Goal: Task Accomplishment & Management: Use online tool/utility

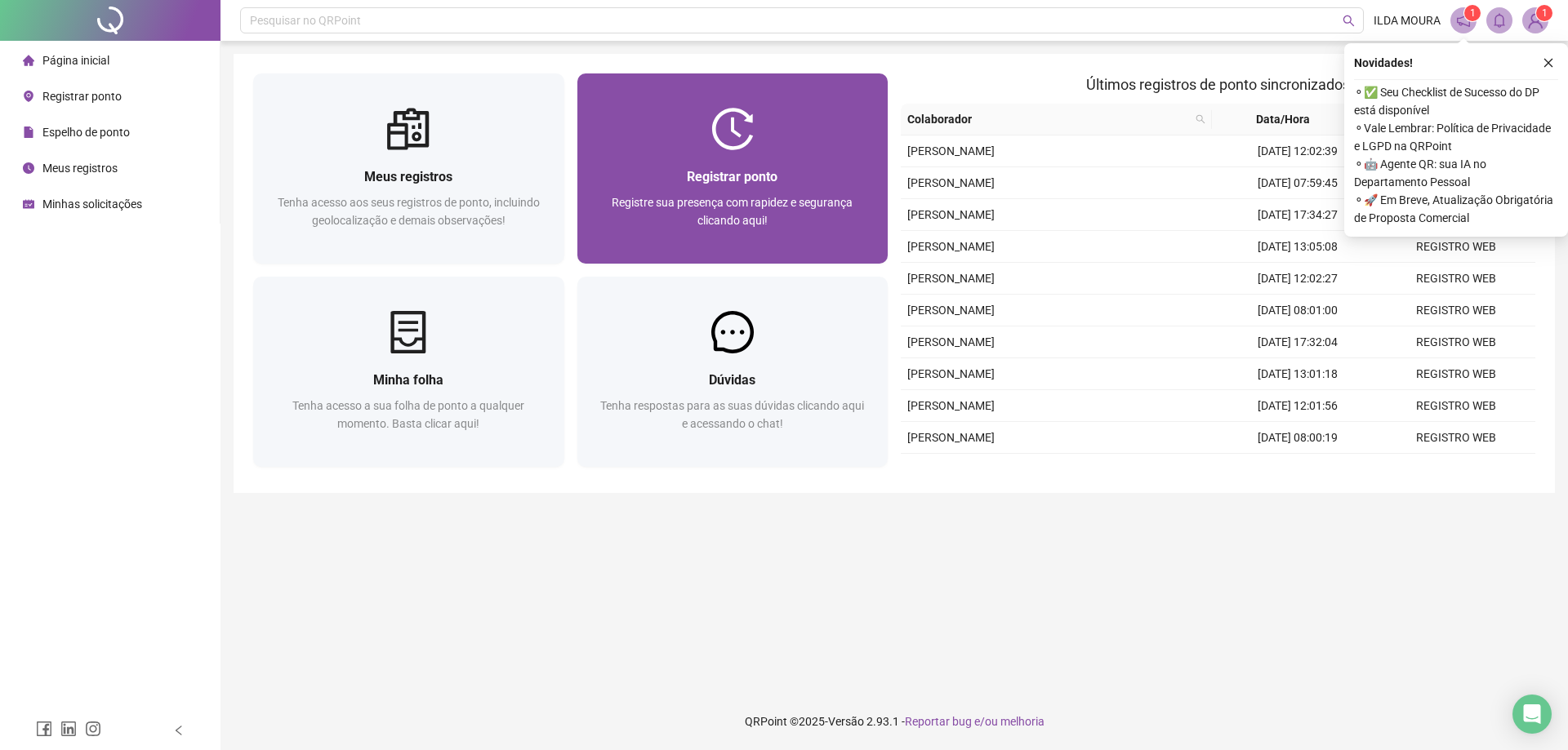
click at [811, 169] on div "Registrar ponto" at bounding box center [733, 176] width 272 height 20
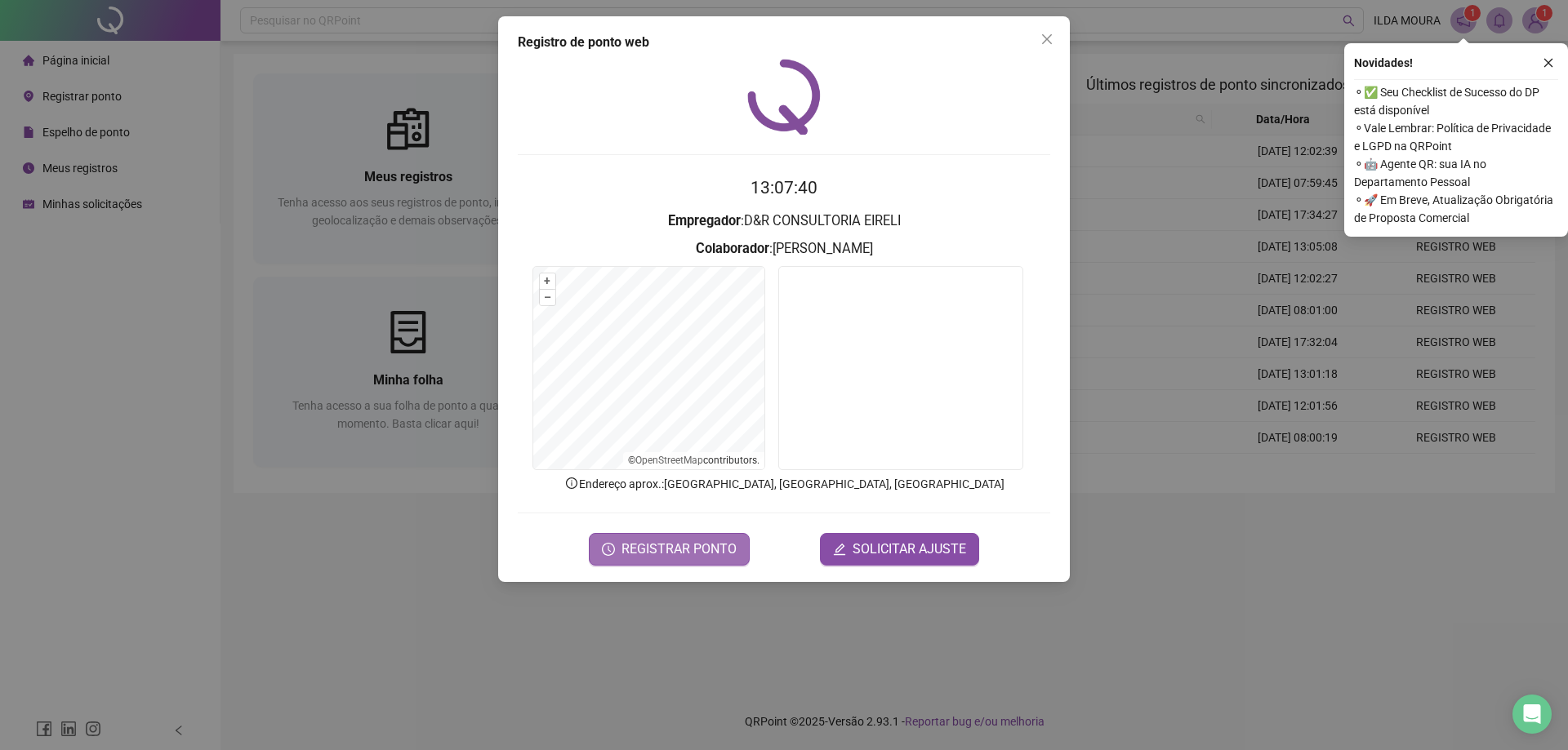
click at [712, 540] on span "REGISTRAR PONTO" at bounding box center [679, 549] width 115 height 19
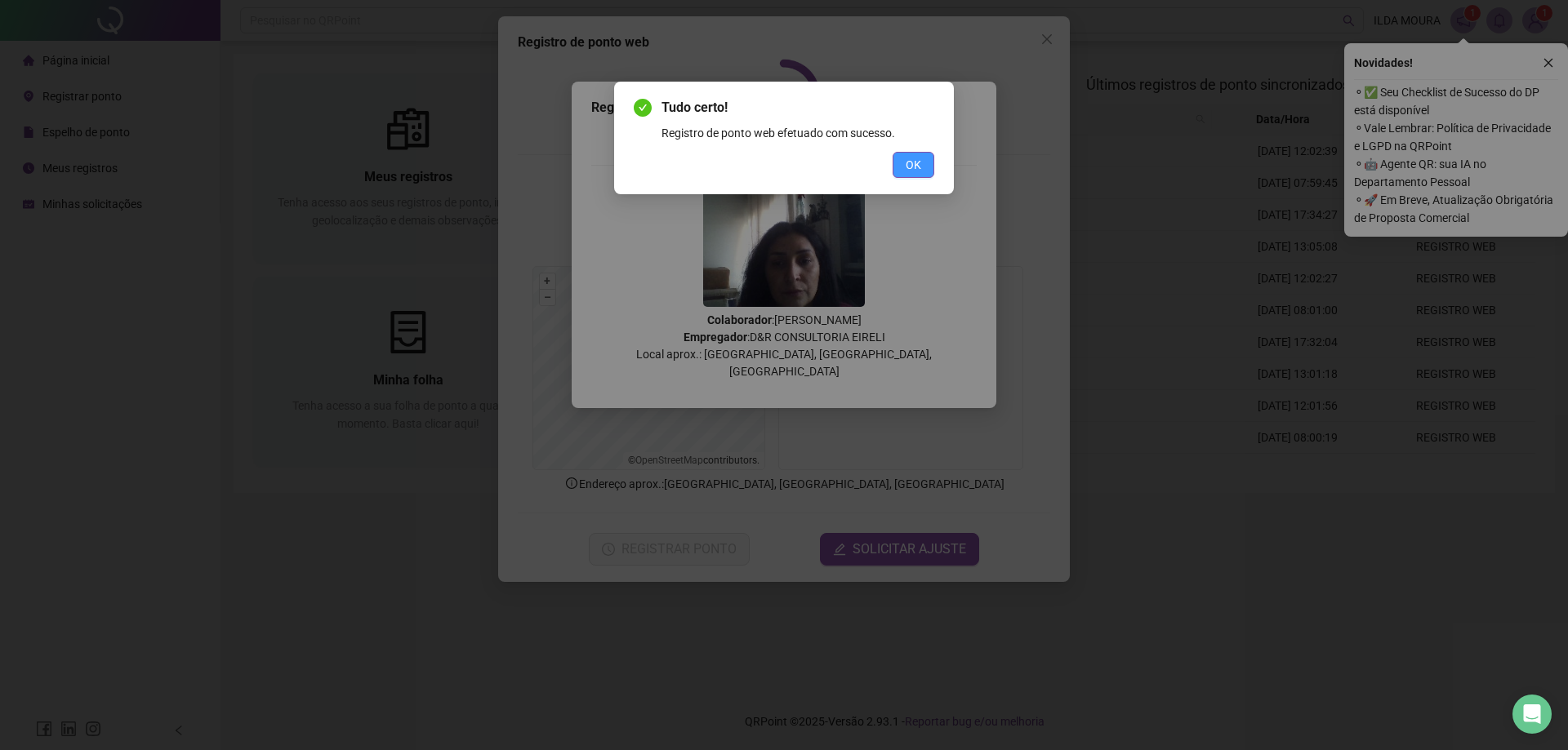
click at [911, 167] on span "OK" at bounding box center [913, 165] width 16 height 18
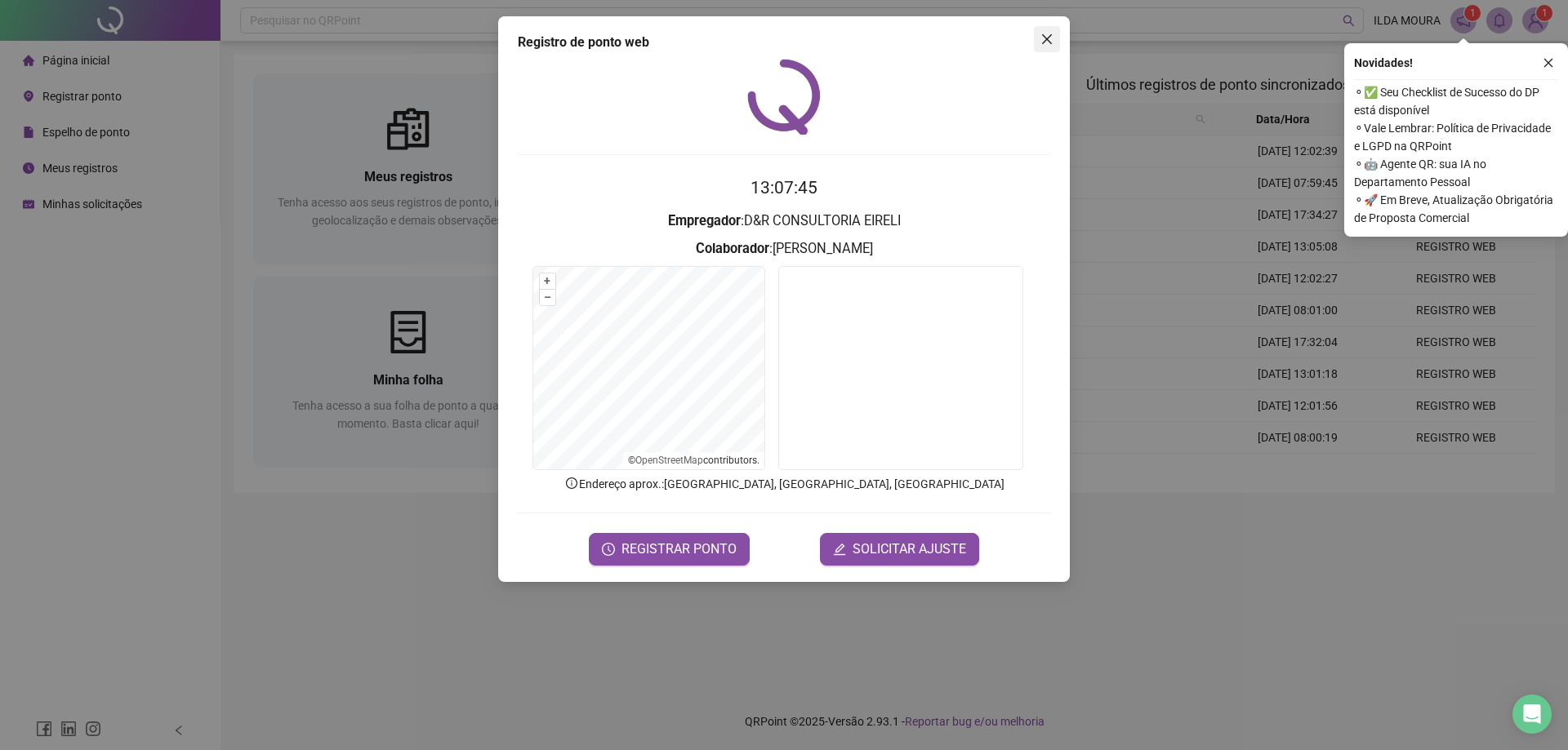
click at [1039, 43] on span "Close" at bounding box center [1046, 39] width 26 height 13
